Goal: Check status: Check status

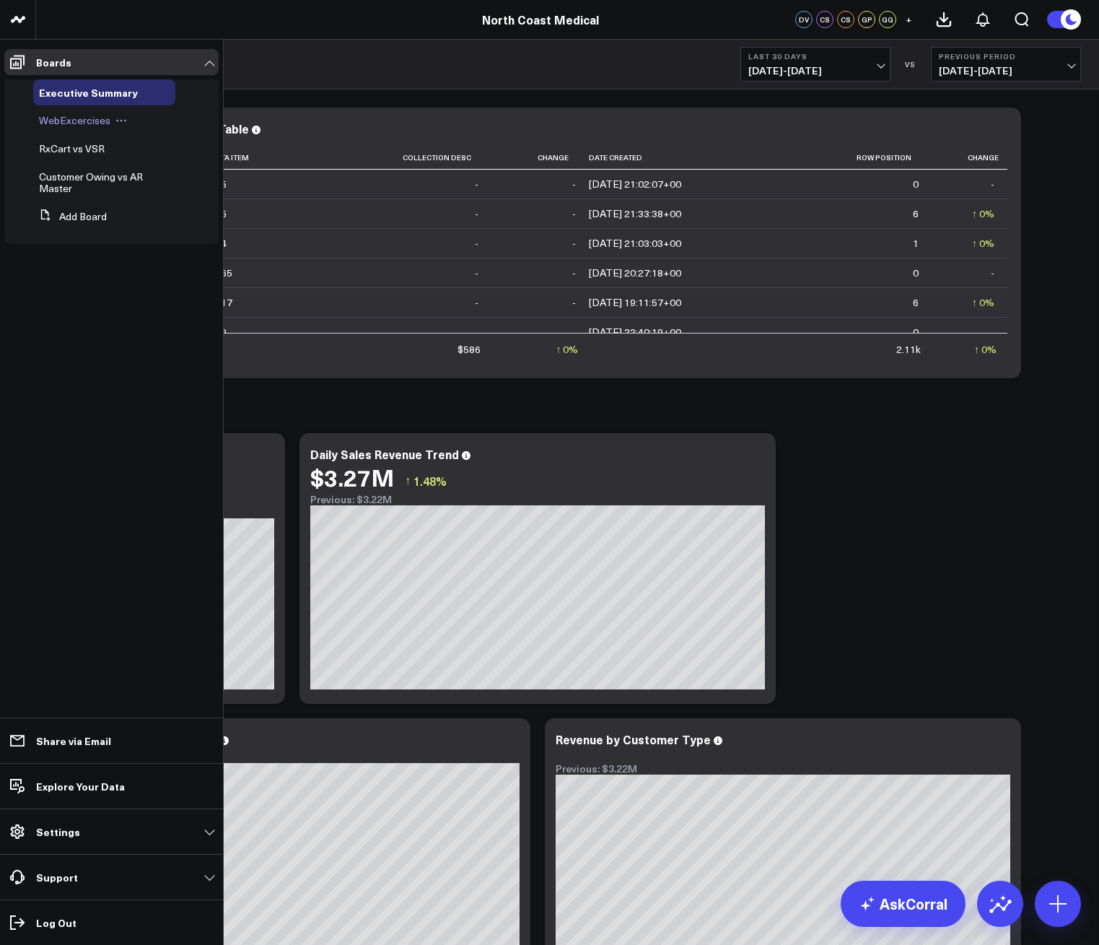
click at [65, 125] on span "WebExcercises" at bounding box center [74, 120] width 71 height 14
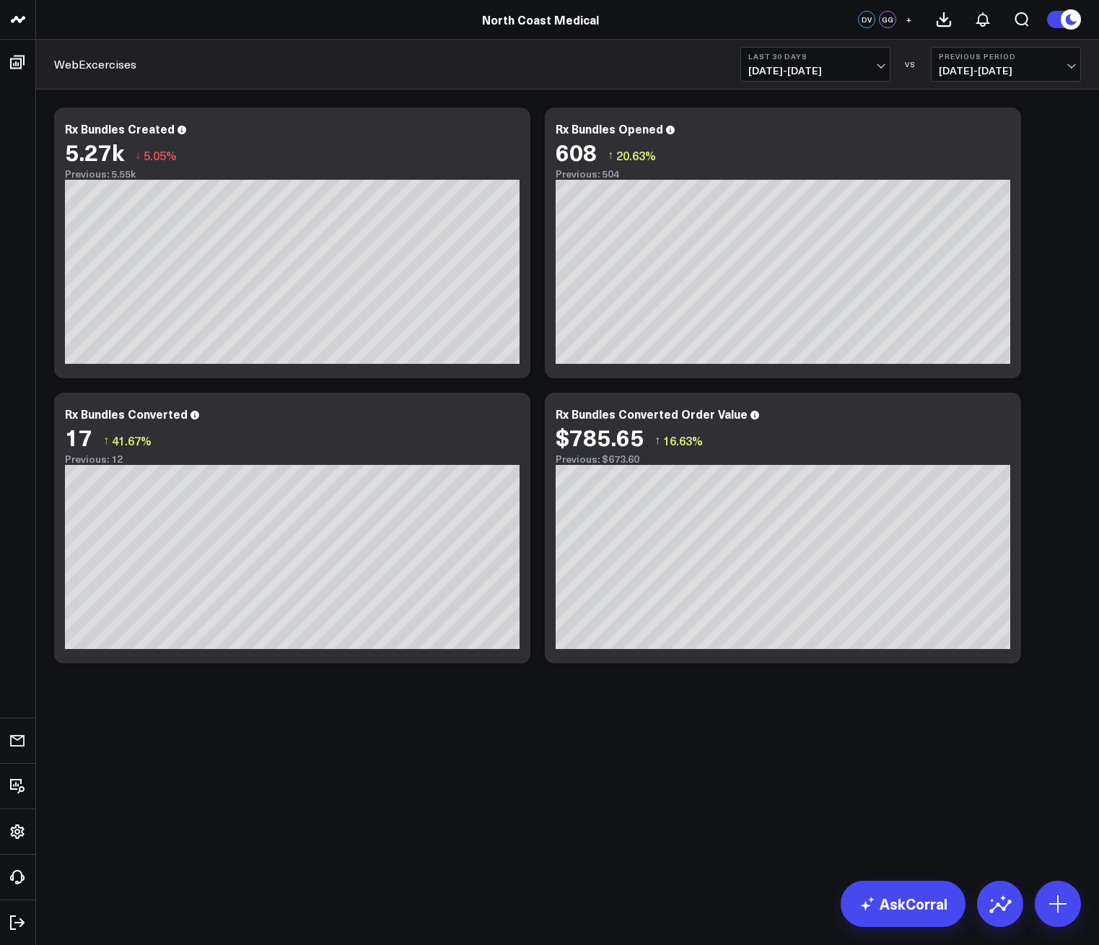
click at [830, 60] on b "Last 30 Days" at bounding box center [815, 56] width 134 height 9
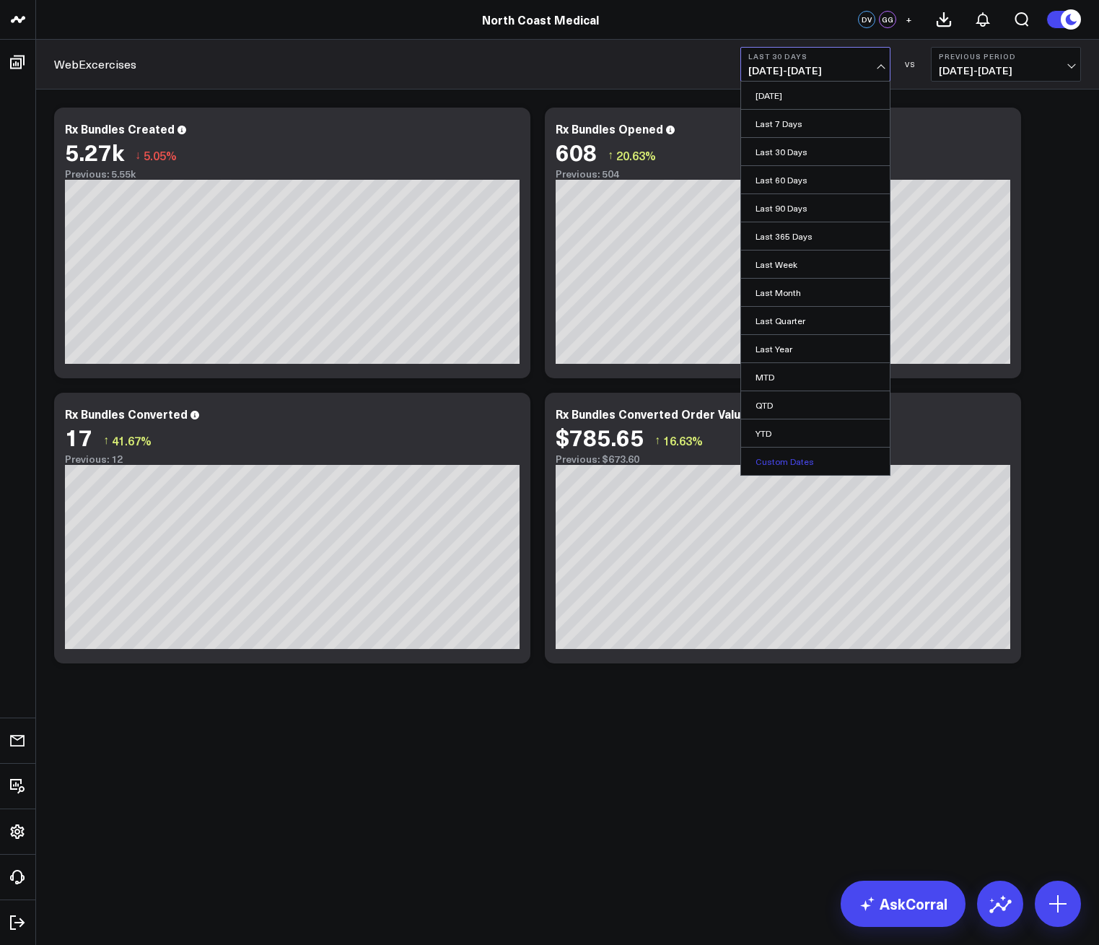
click at [787, 455] on link "Custom Dates" at bounding box center [815, 460] width 149 height 27
select select "8"
select select "2025"
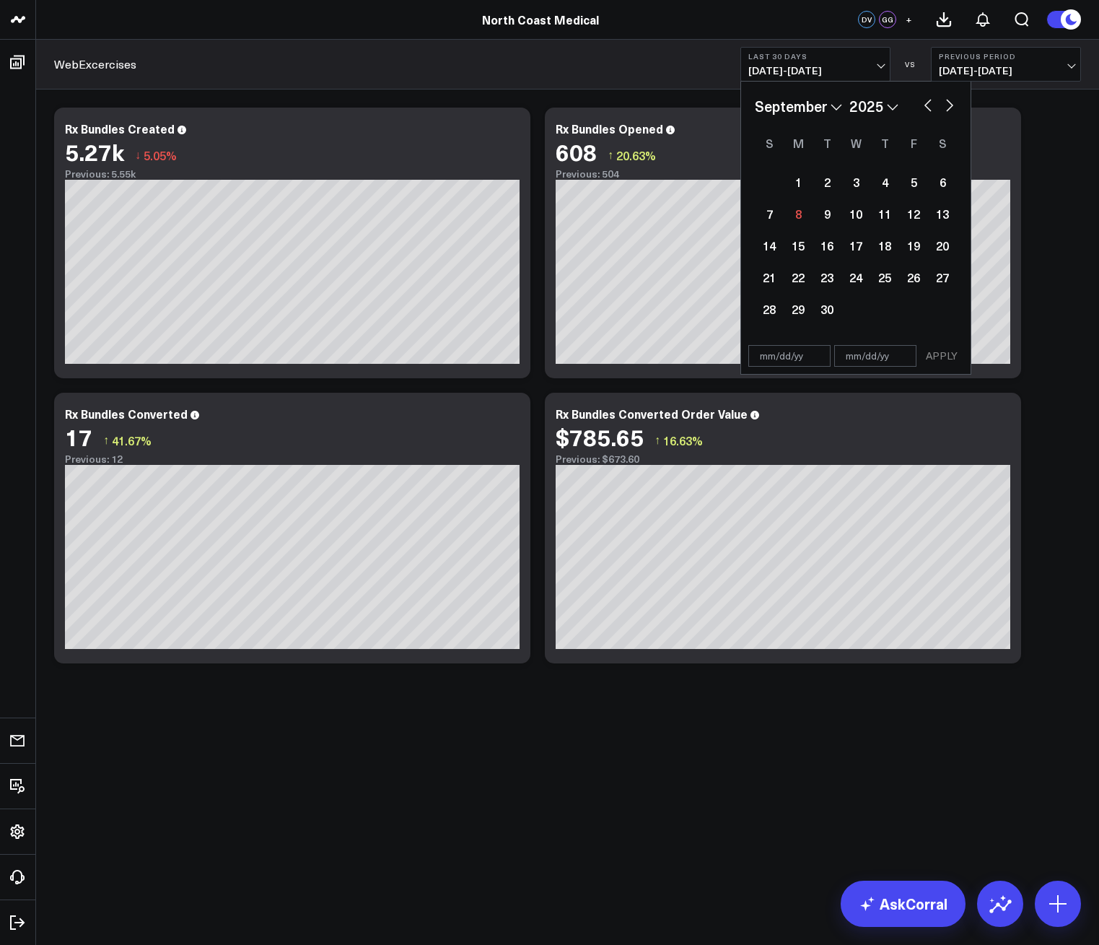
click at [919, 107] on div "January February March April May June July August September October November [D…" at bounding box center [856, 106] width 202 height 22
drag, startPoint x: 922, startPoint y: 100, endPoint x: 923, endPoint y: 108, distance: 8.0
click at [923, 108] on button "button" at bounding box center [928, 103] width 14 height 17
select select "7"
select select "2025"
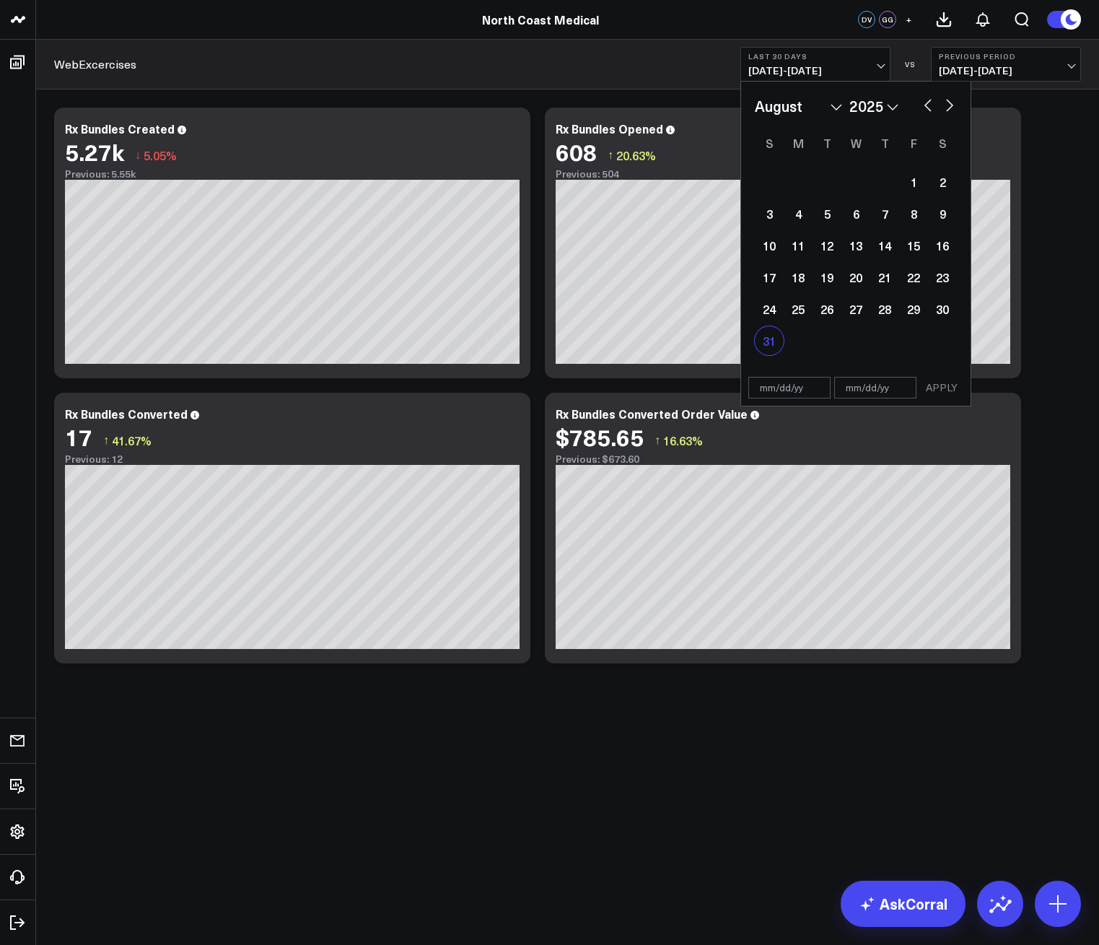
click at [782, 349] on div "31" at bounding box center [769, 340] width 29 height 29
type input "[DATE]"
select select "7"
select select "2025"
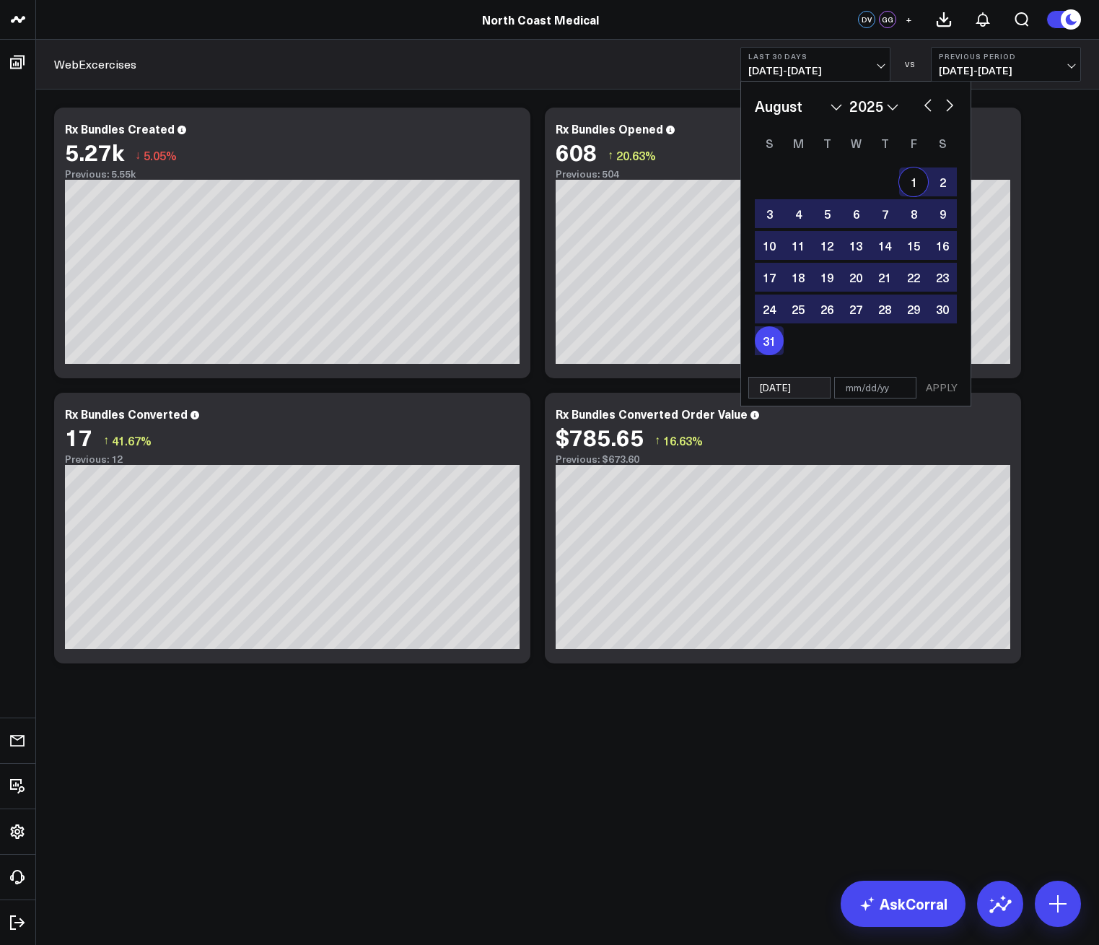
click at [949, 105] on button "button" at bounding box center [950, 103] width 14 height 17
select select "8"
select select "2025"
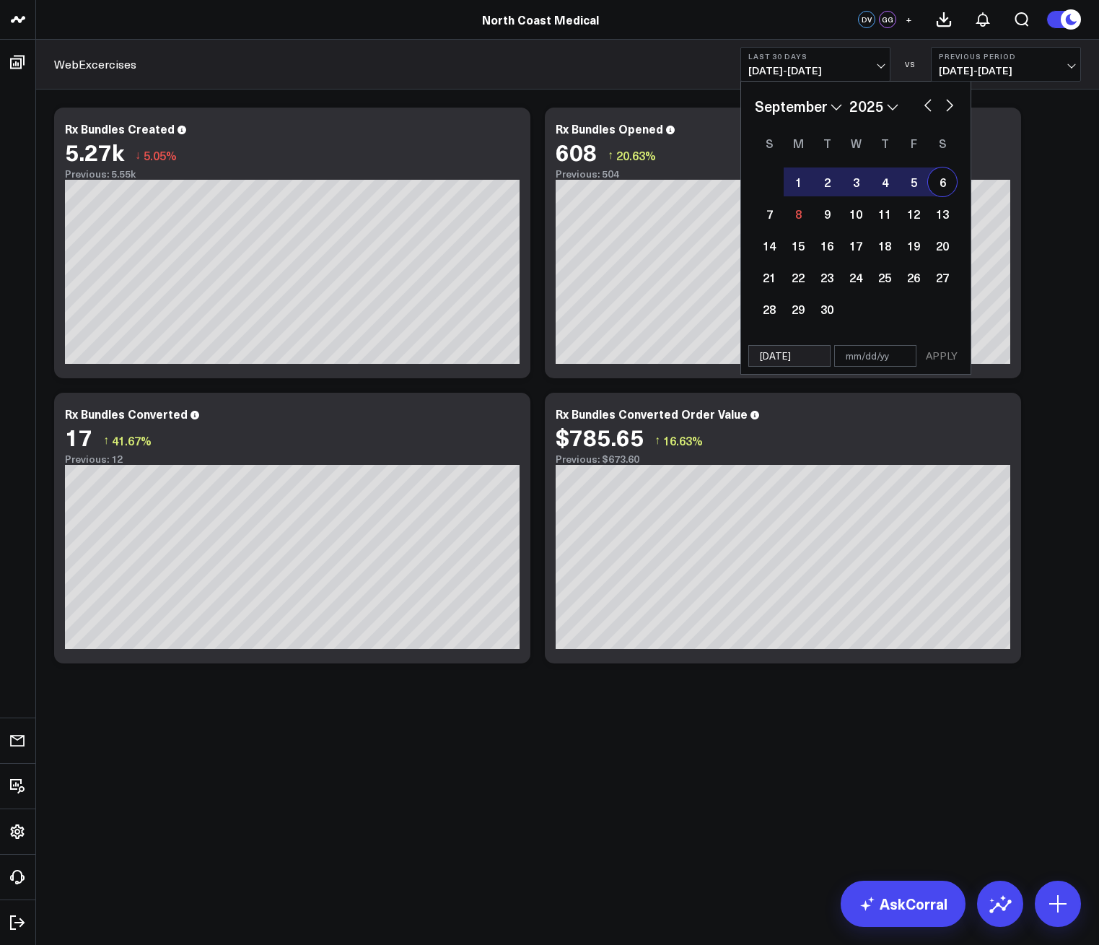
click at [939, 183] on div "6" at bounding box center [942, 181] width 29 height 29
type input "[DATE]"
select select "8"
select select "2025"
click at [930, 363] on button "APPLY" at bounding box center [941, 356] width 43 height 22
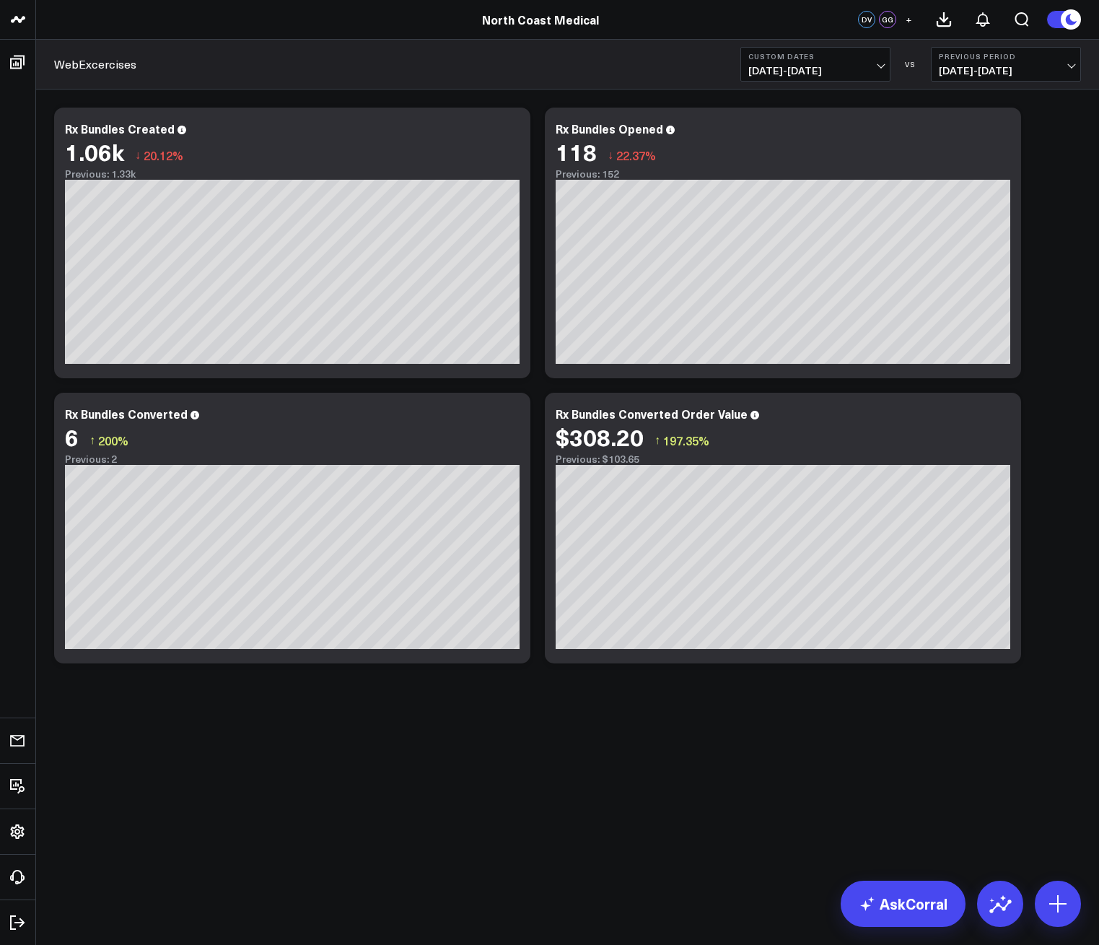
click at [479, 814] on body "North Coast Medical North Coast Medical DV GG + WebExcercises Custom Dates [DAT…" at bounding box center [549, 472] width 1099 height 945
